Goal: Information Seeking & Learning: Learn about a topic

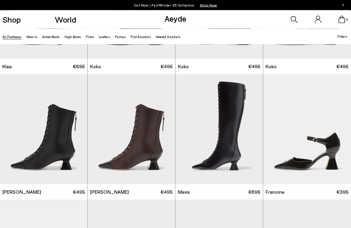
scroll to position [737, 0]
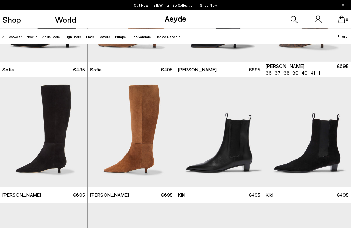
scroll to position [1521, 0]
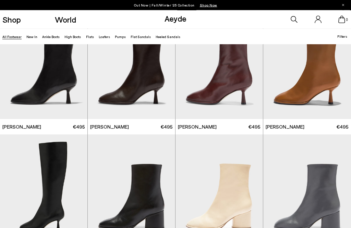
scroll to position [2168, 0]
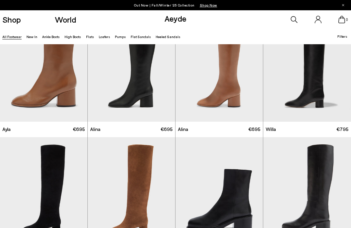
scroll to position [2440, 0]
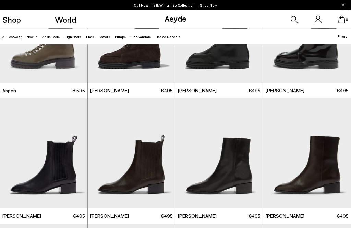
scroll to position [3220, 0]
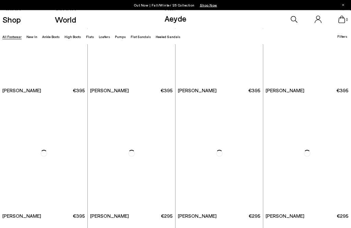
scroll to position [4589, 0]
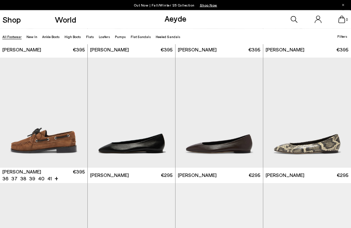
scroll to position [4745, 0]
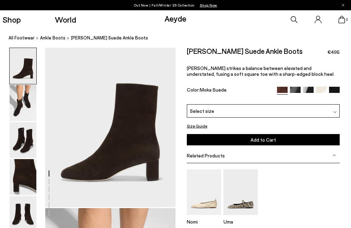
scroll to position [175, 0]
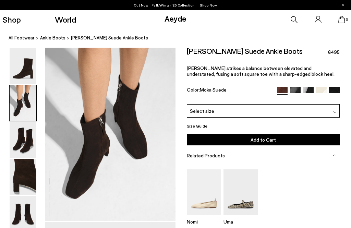
click at [22, 142] on img at bounding box center [23, 140] width 27 height 36
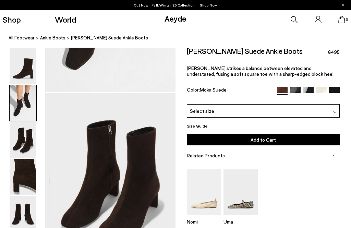
scroll to position [350, 0]
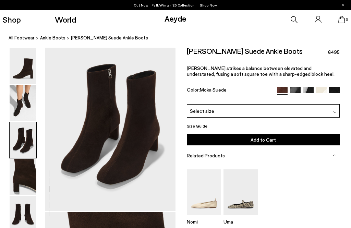
click at [24, 114] on img at bounding box center [23, 103] width 27 height 36
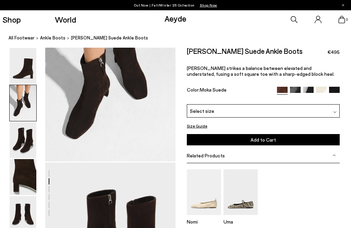
scroll to position [233, 0]
